Goal: Transaction & Acquisition: Purchase product/service

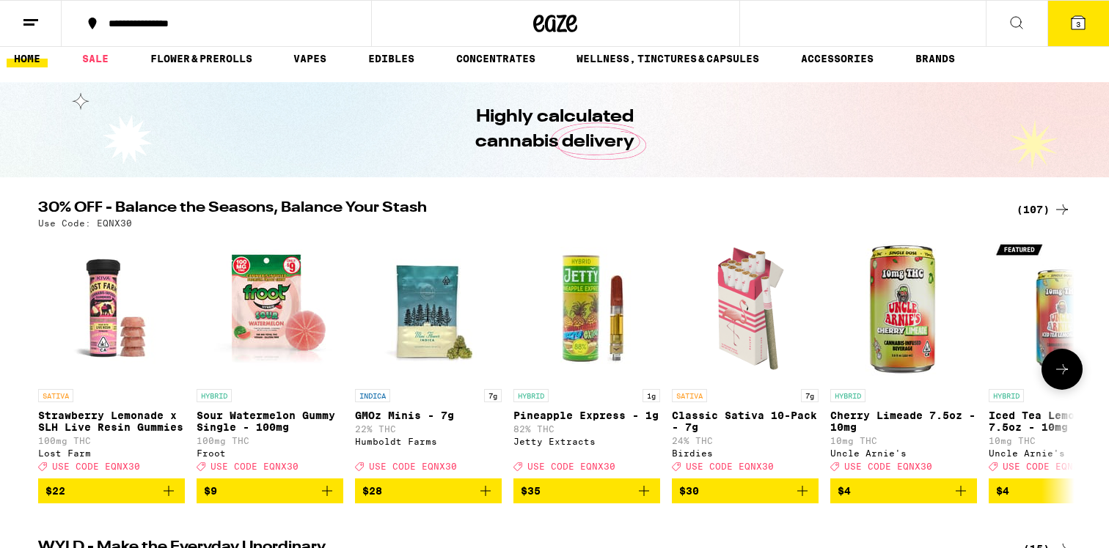
scroll to position [13, 0]
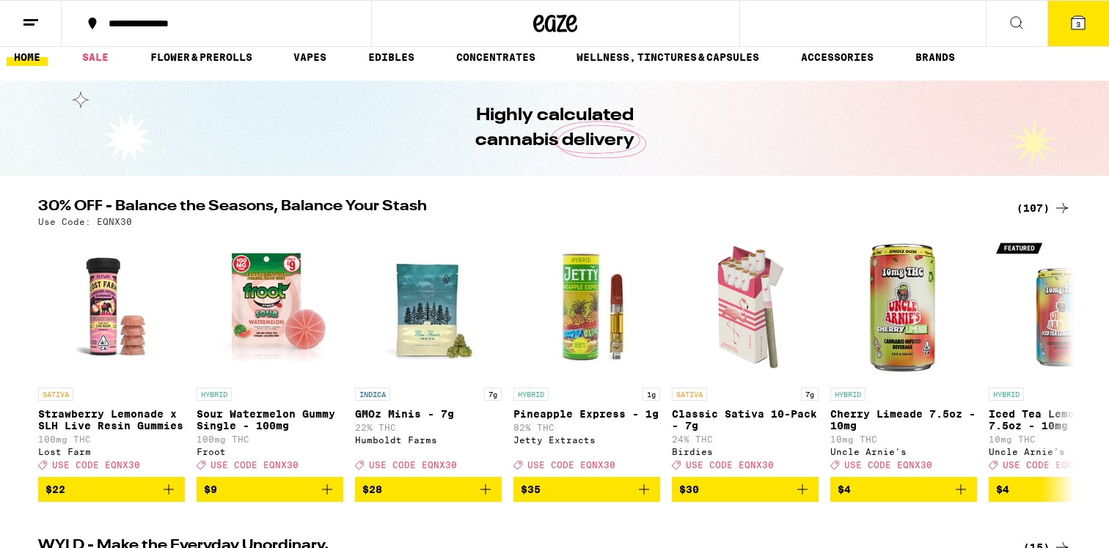
click at [1068, 207] on icon at bounding box center [1062, 208] width 18 height 18
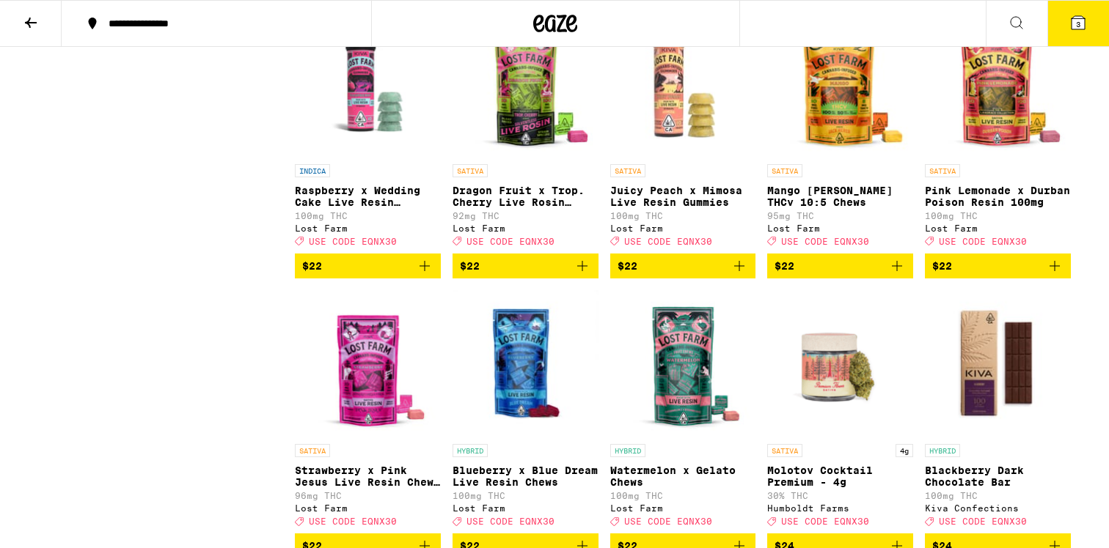
scroll to position [1885, 0]
